Goal: Task Accomplishment & Management: Manage account settings

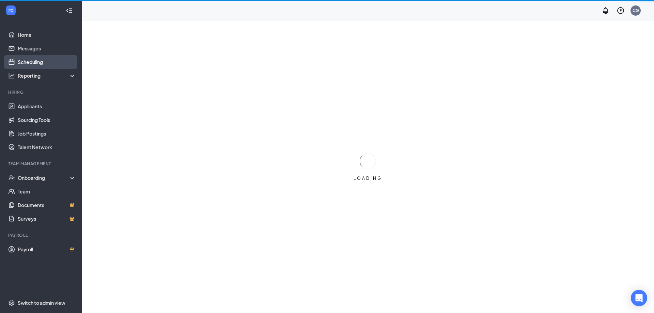
click at [31, 63] on link "Scheduling" at bounding box center [47, 62] width 58 height 14
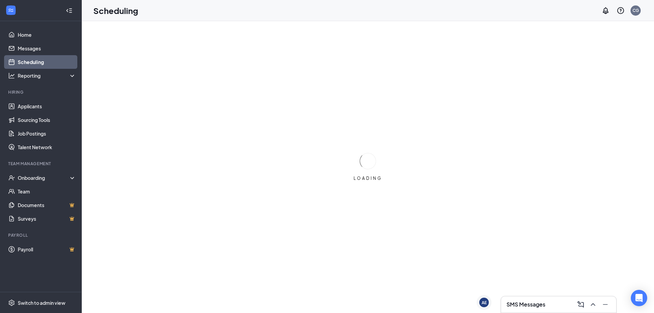
click at [31, 63] on link "Scheduling" at bounding box center [47, 62] width 58 height 14
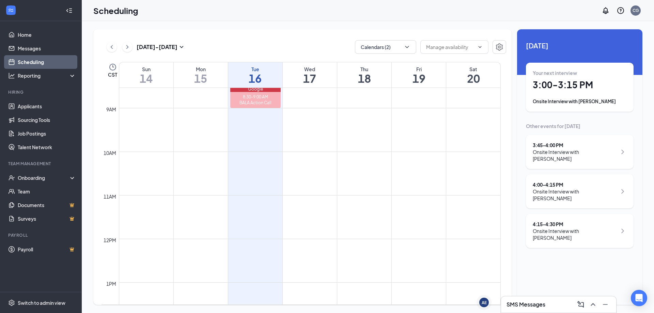
scroll to position [369, 0]
click at [128, 48] on icon "ChevronRight" at bounding box center [127, 47] width 7 height 8
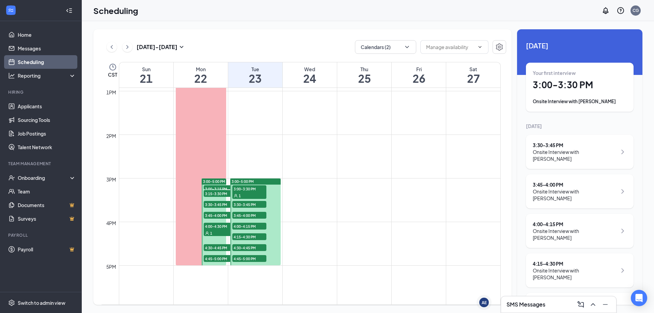
scroll to position [607, 0]
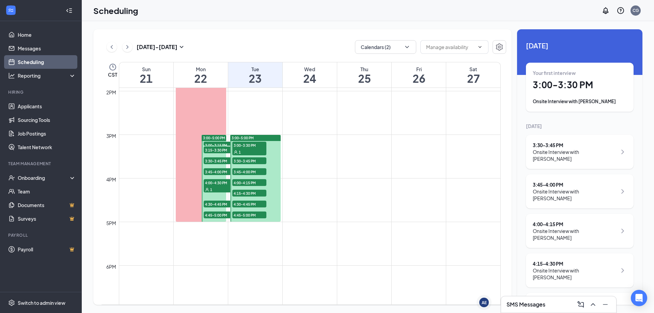
click at [201, 68] on div "Mon" at bounding box center [201, 69] width 54 height 7
click at [255, 78] on h1 "23" at bounding box center [255, 79] width 54 height 12
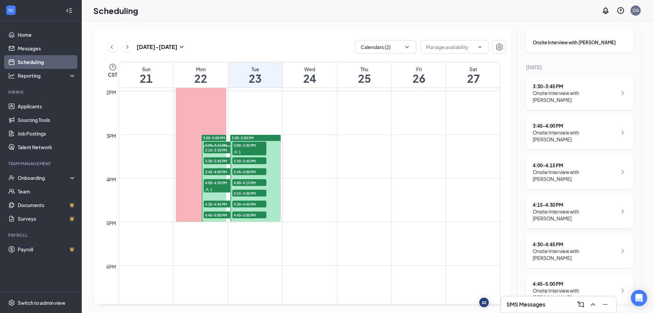
click at [124, 50] on button at bounding box center [127, 47] width 10 height 10
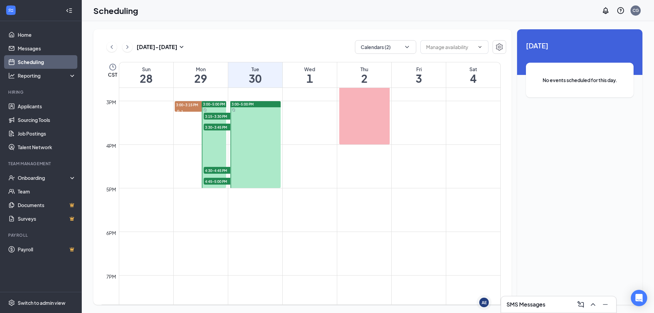
scroll to position [641, 0]
drag, startPoint x: 187, startPoint y: 107, endPoint x: 213, endPoint y: 111, distance: 27.2
click at [218, 108] on div at bounding box center [214, 144] width 25 height 87
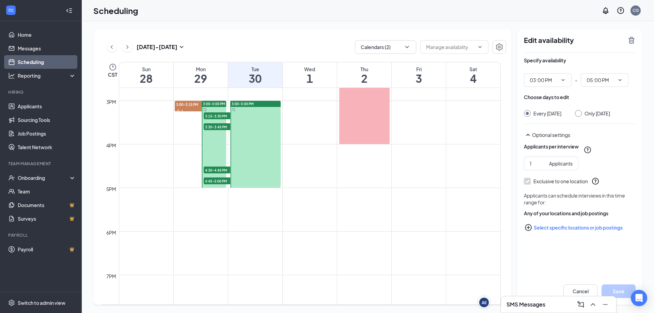
click at [215, 104] on span "3:00-5:00 PM" at bounding box center [214, 103] width 22 height 5
click at [214, 108] on div at bounding box center [214, 144] width 25 height 87
drag, startPoint x: 181, startPoint y: 105, endPoint x: 213, endPoint y: 110, distance: 32.5
click at [188, 106] on span "3:00-3:15 PM" at bounding box center [192, 104] width 34 height 7
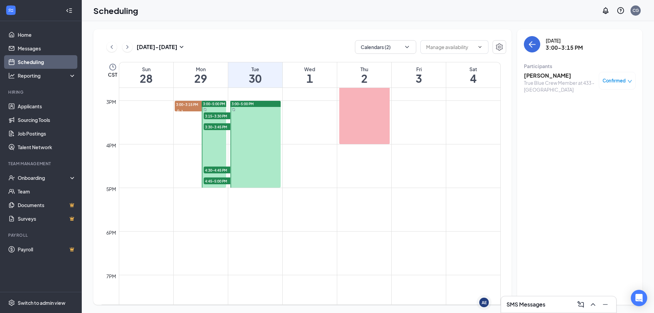
click at [631, 83] on icon "down" at bounding box center [629, 81] width 5 height 5
click at [212, 77] on h1 "29" at bounding box center [201, 79] width 54 height 12
